Goal: Information Seeking & Learning: Check status

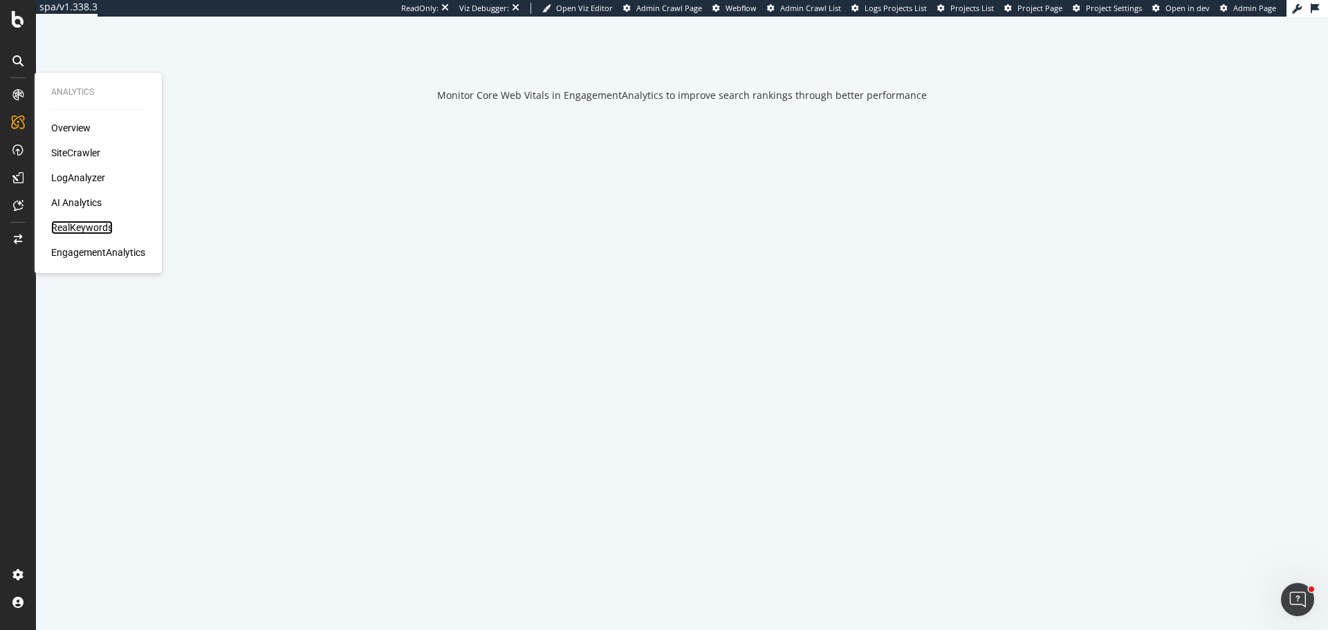
click at [89, 225] on div "RealKeywords" at bounding box center [82, 228] width 62 height 14
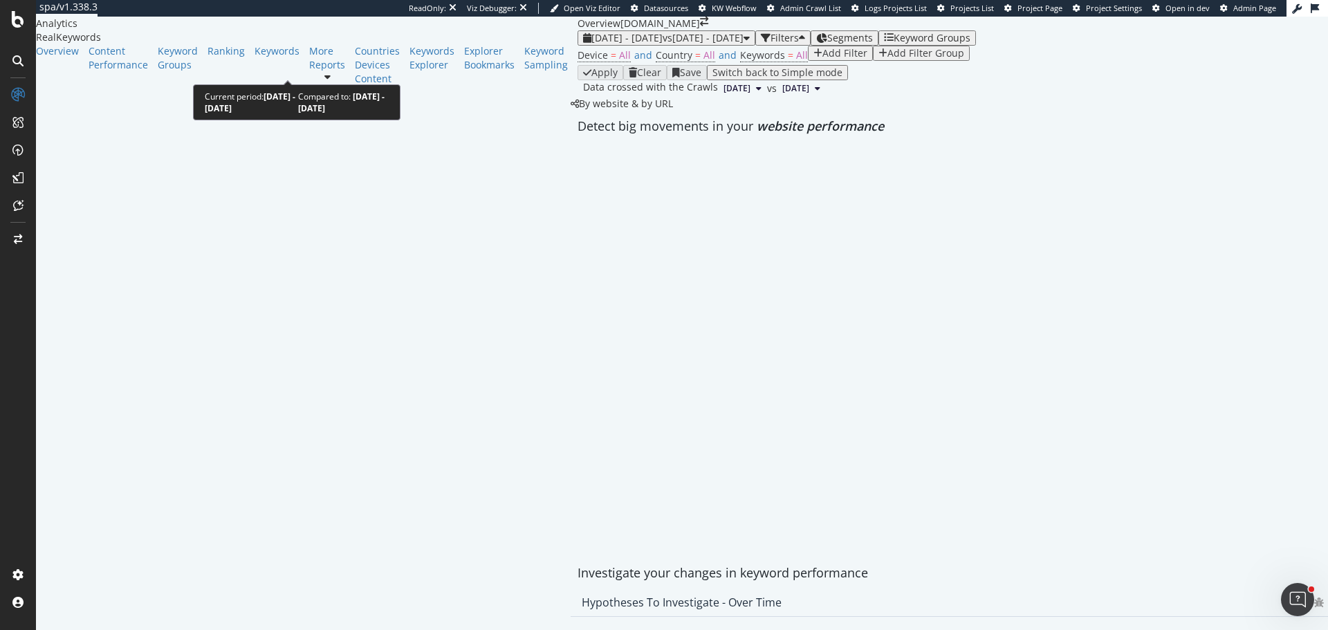
click at [591, 44] on span "[DATE] - [DATE]" at bounding box center [626, 37] width 71 height 13
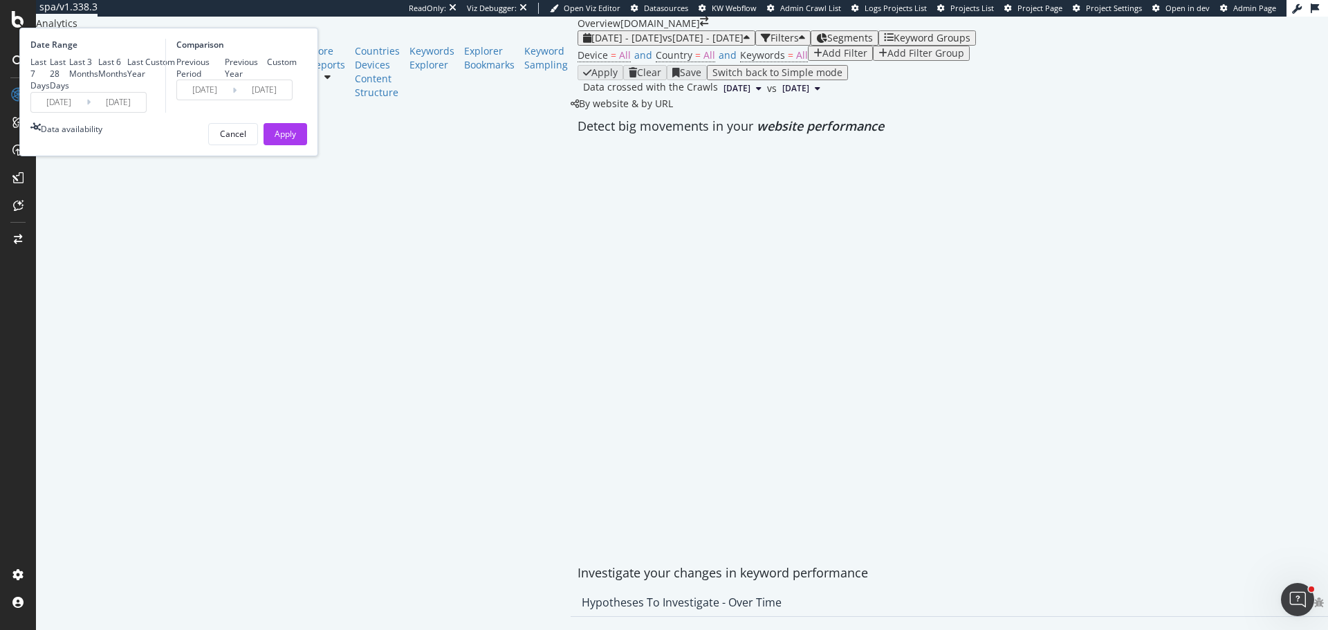
click at [69, 91] on div "Last 28 Days" at bounding box center [59, 73] width 19 height 35
type input "[DATE]"
click at [296, 140] on div "Apply" at bounding box center [285, 134] width 21 height 12
